Goal: Information Seeking & Learning: Learn about a topic

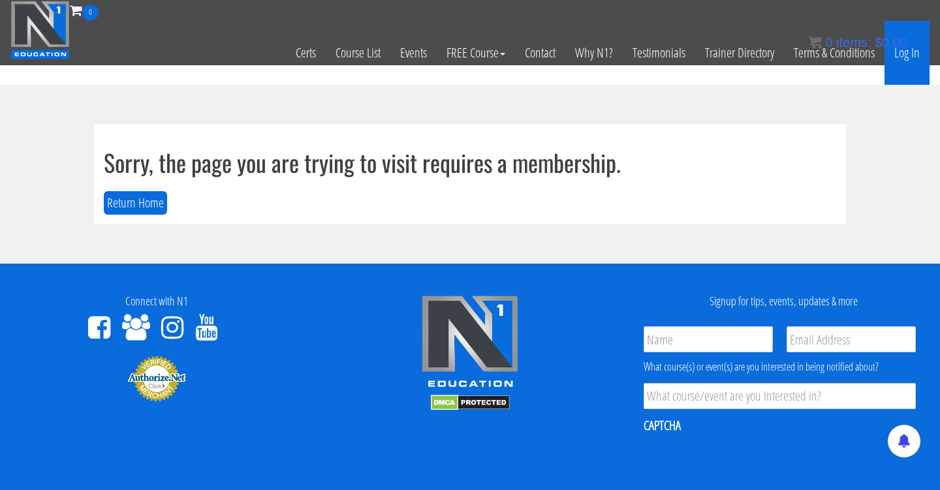
click at [912, 59] on link "Log In" at bounding box center [906, 53] width 45 height 64
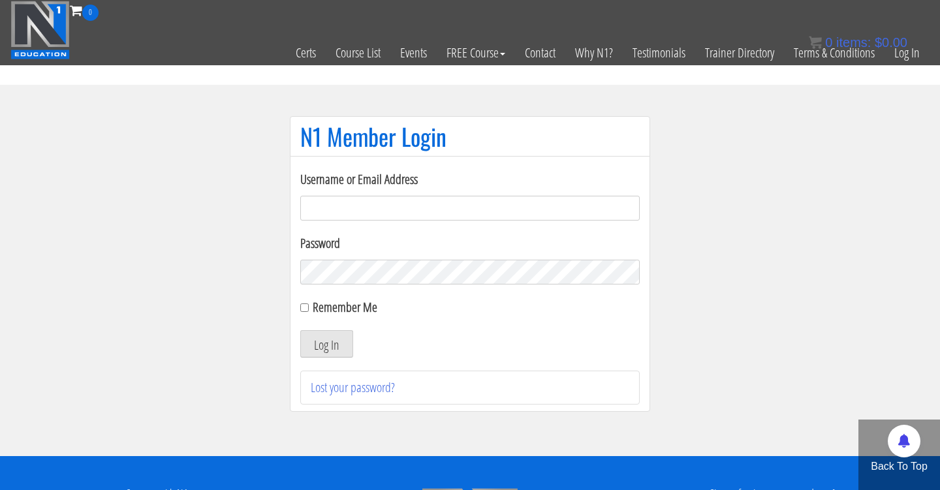
type input "Cynthia.jimenez49@yahoo.com"
click at [326, 344] on button "Log In" at bounding box center [326, 343] width 53 height 27
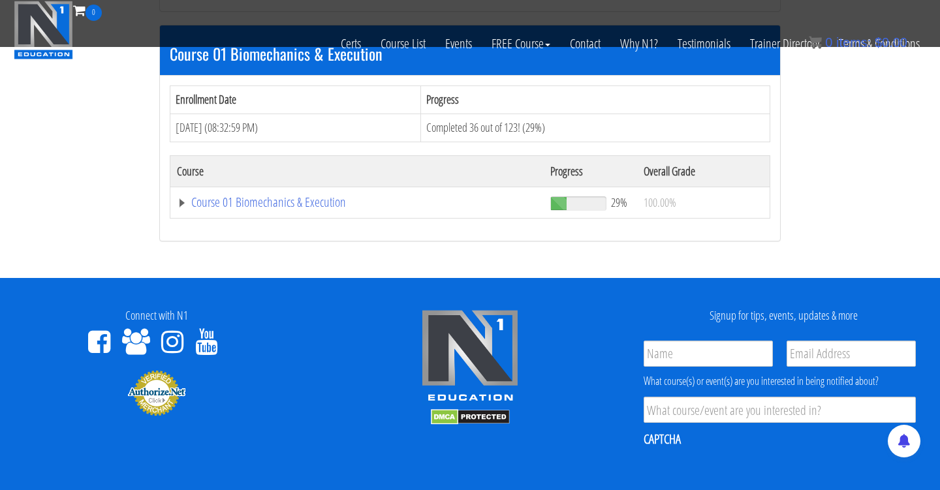
scroll to position [390, 0]
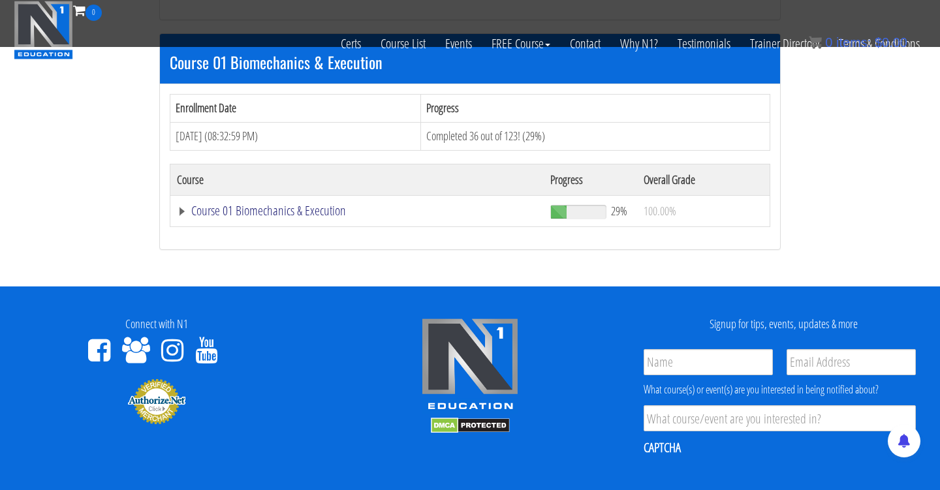
click at [332, 204] on link "Course 01 Biomechanics & Execution" at bounding box center [357, 210] width 360 height 13
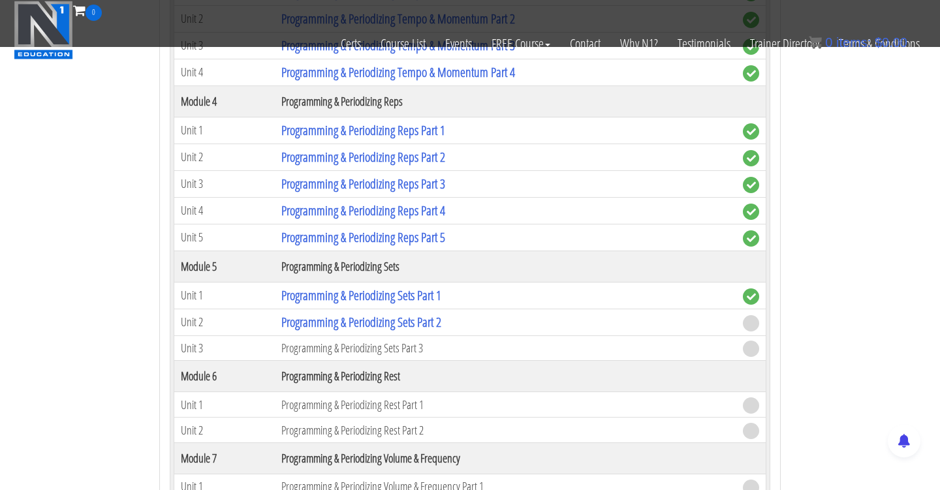
scroll to position [1433, 0]
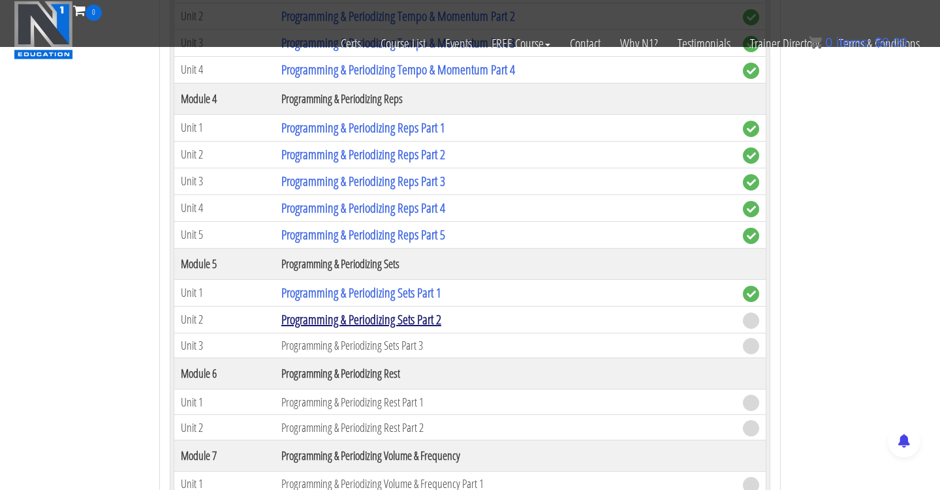
click at [341, 320] on link "Programming & Periodizing Sets Part 2" at bounding box center [361, 320] width 160 height 18
